Goal: Task Accomplishment & Management: Manage account settings

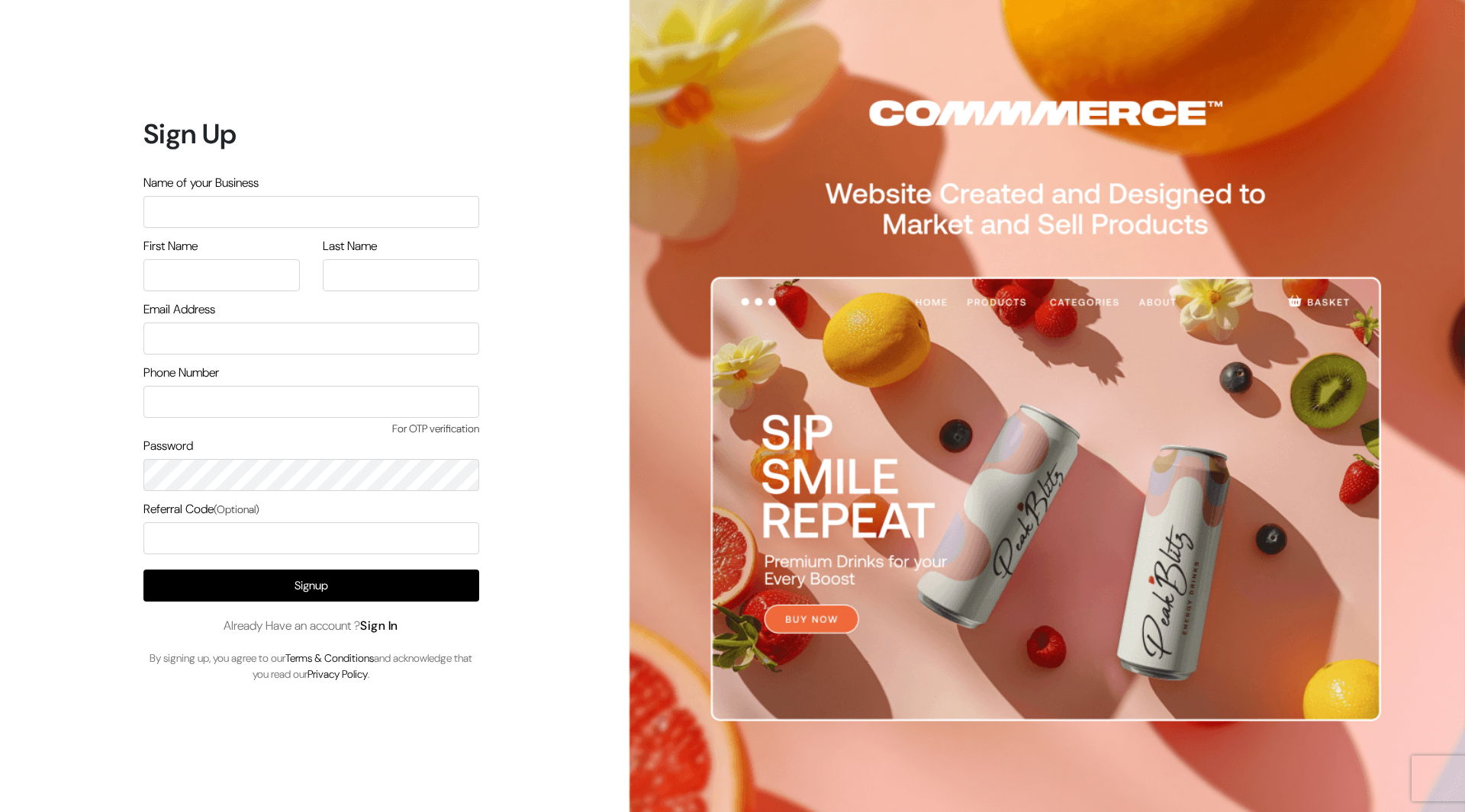
click at [388, 624] on link "Sign In" at bounding box center [379, 626] width 38 height 16
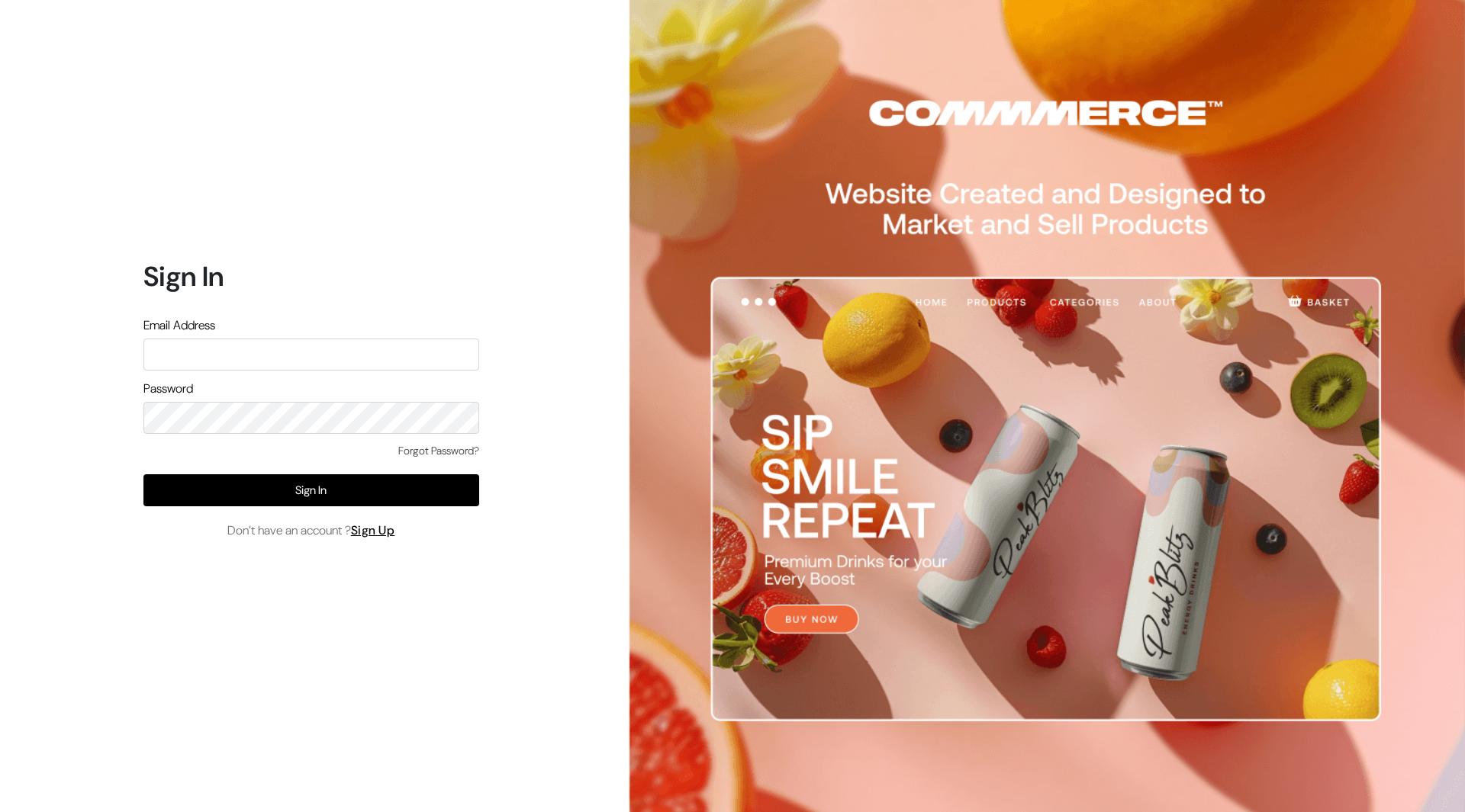
click at [243, 359] on input "text" at bounding box center [311, 354] width 336 height 32
type input "mayank@commmerce.com"
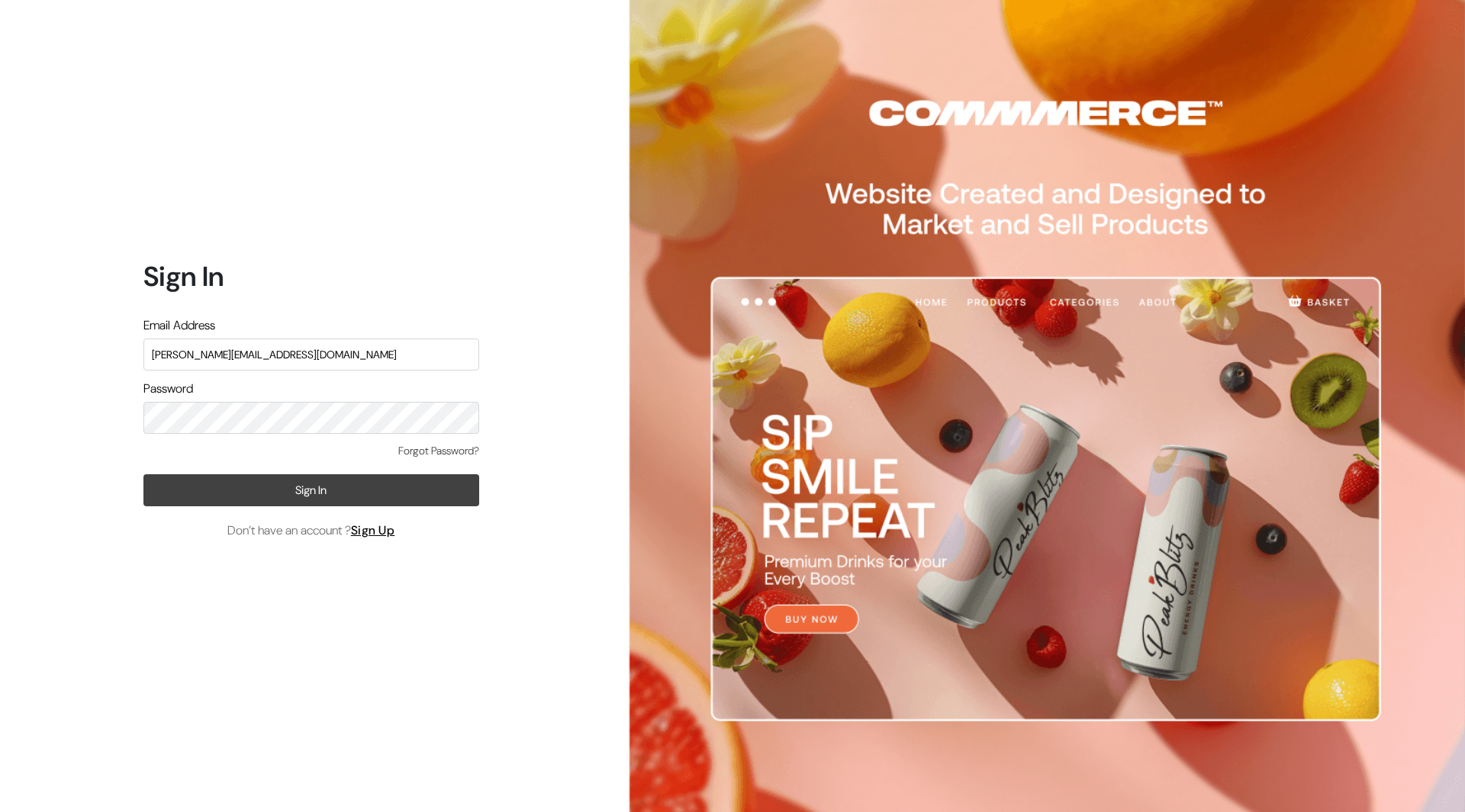
click at [337, 491] on button "Sign In" at bounding box center [311, 490] width 336 height 32
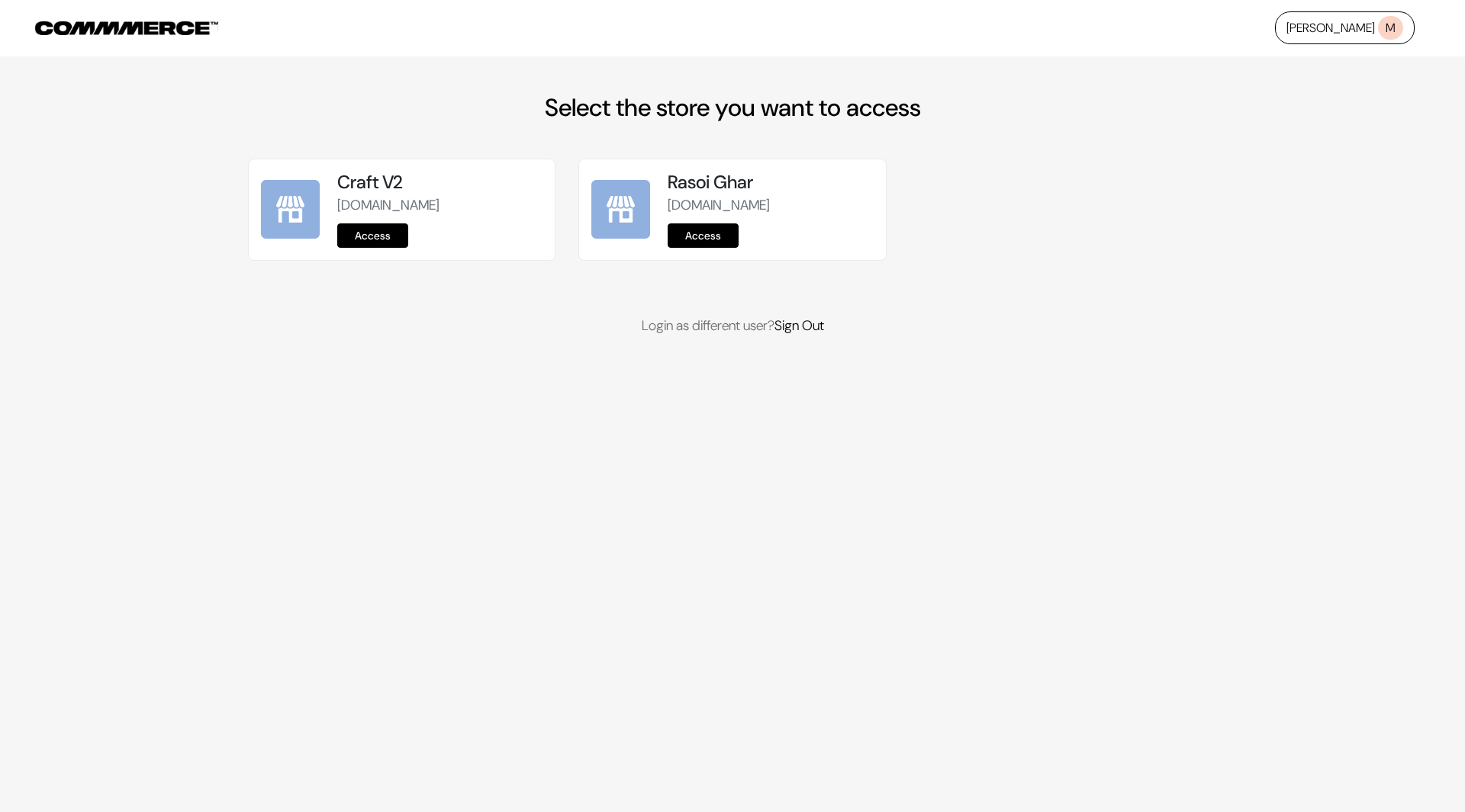
click at [384, 232] on link "Access" at bounding box center [372, 236] width 71 height 24
